Goal: Information Seeking & Learning: Learn about a topic

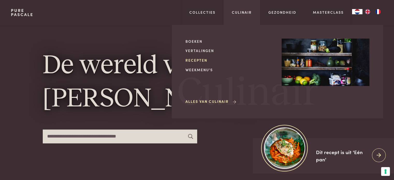
click at [198, 59] on link "Recepten" at bounding box center [229, 59] width 88 height 5
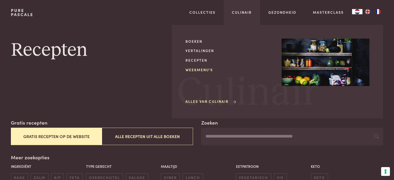
click at [203, 69] on link "Weekmenu's" at bounding box center [229, 69] width 88 height 5
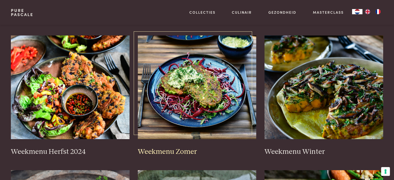
scroll to position [129, 0]
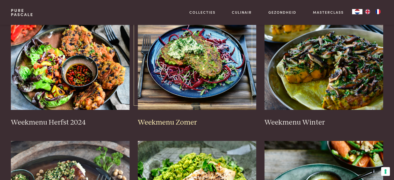
click at [212, 78] on img at bounding box center [197, 58] width 119 height 104
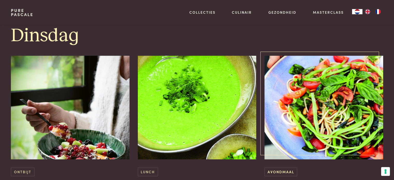
scroll to position [544, 0]
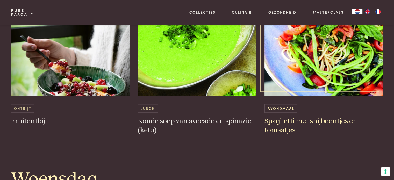
click at [291, 119] on h3 "Spaghetti met snijboontjes en tomaatjes" at bounding box center [323, 126] width 119 height 18
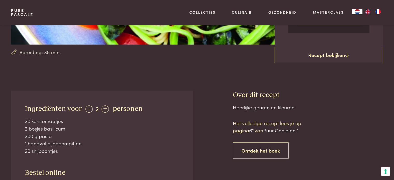
scroll to position [155, 0]
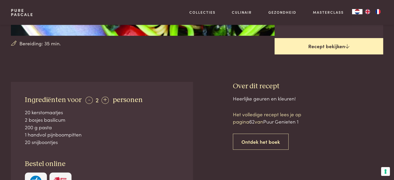
click at [355, 46] on link "Recept bekijken" at bounding box center [328, 46] width 108 height 17
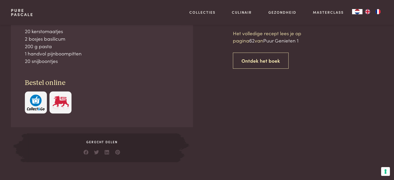
scroll to position [237, 0]
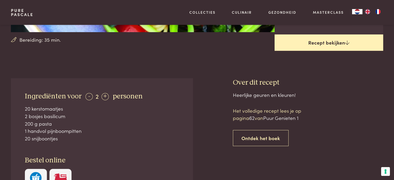
click at [333, 42] on link "Recept bekijken" at bounding box center [328, 42] width 108 height 17
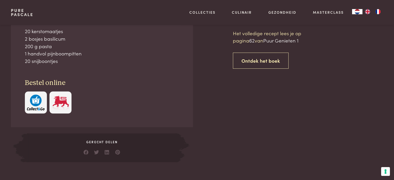
scroll to position [237, 0]
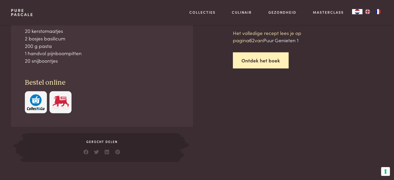
click at [261, 60] on link "Ontdek het boek" at bounding box center [261, 60] width 56 height 16
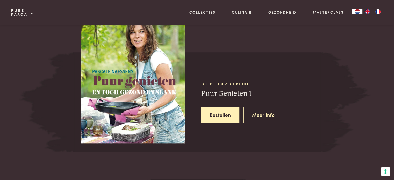
scroll to position [453, 0]
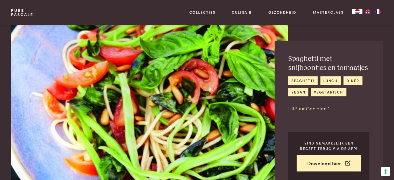
scroll to position [237, 0]
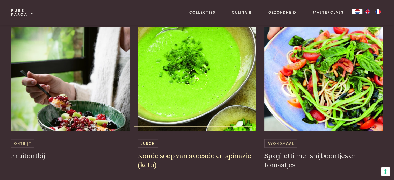
scroll to position [518, 0]
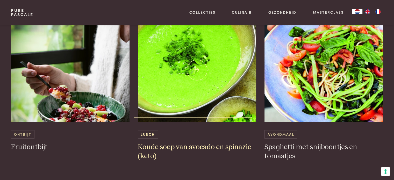
click at [214, 89] on img at bounding box center [197, 70] width 119 height 104
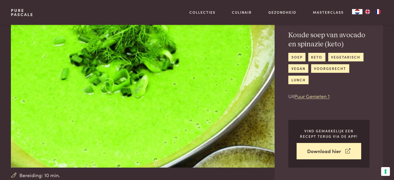
scroll to position [52, 0]
